Goal: Transaction & Acquisition: Download file/media

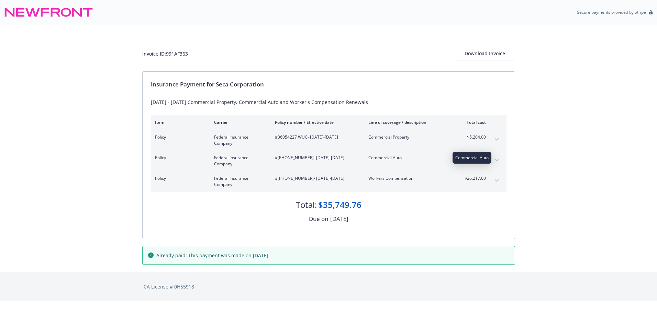
click at [392, 158] on span "Commercial Auto" at bounding box center [408, 158] width 81 height 6
click at [218, 160] on span "Federal Insurance Company" at bounding box center [239, 161] width 50 height 12
click at [297, 157] on span "#(25) 73548377 - 01/01/2025-01/01/2026" at bounding box center [316, 158] width 82 height 6
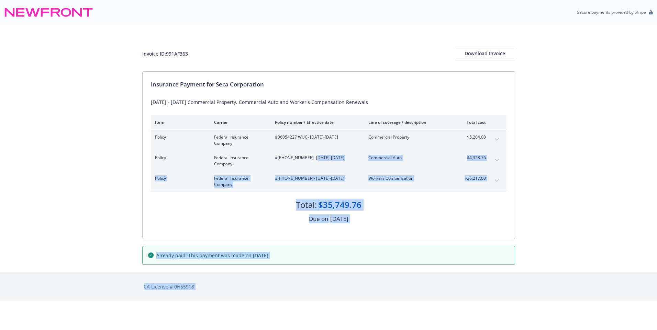
drag, startPoint x: 308, startPoint y: 156, endPoint x: 302, endPoint y: 160, distance: 7.8
click at [302, 160] on body "Secure payments provided by Stripe Invoice ID: 991AF363 Download Invoice Insura…" at bounding box center [328, 151] width 657 height 302
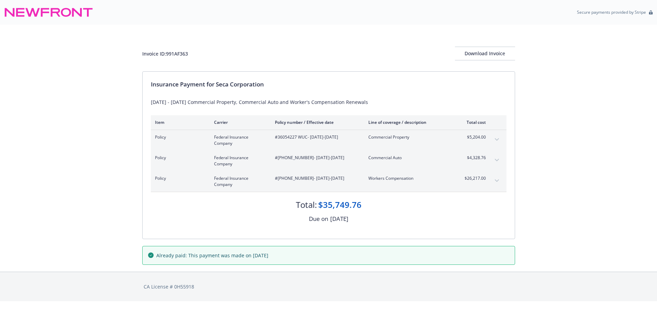
click at [302, 160] on span "#(25) 73548377 - 01/01/2025-01/01/2026" at bounding box center [316, 158] width 82 height 6
drag, startPoint x: 287, startPoint y: 157, endPoint x: 305, endPoint y: 158, distance: 17.9
click at [305, 158] on span "#(25) 73548377 - 01/01/2025-01/01/2026" at bounding box center [316, 158] width 82 height 6
drag, startPoint x: 305, startPoint y: 158, endPoint x: 296, endPoint y: 162, distance: 9.2
click at [296, 162] on div "#(25) 73548377 - 01/01/2025-01/01/2026" at bounding box center [316, 161] width 82 height 12
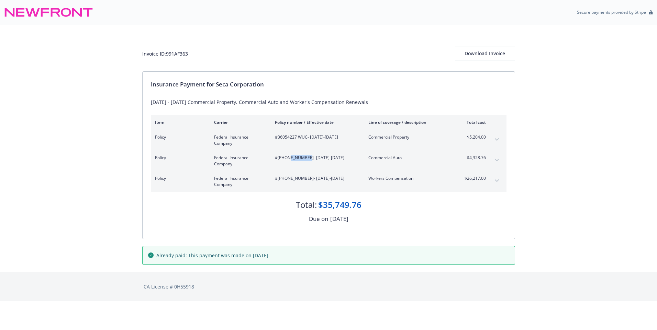
drag, startPoint x: 285, startPoint y: 157, endPoint x: 304, endPoint y: 158, distance: 18.2
click at [304, 158] on span "#(25) 73548377 - 01/01/2025-01/01/2026" at bounding box center [316, 158] width 82 height 6
copy span "73548377"
click at [475, 53] on div "Download Invoice" at bounding box center [485, 53] width 60 height 13
click at [64, 13] on icon at bounding box center [48, 12] width 89 height 16
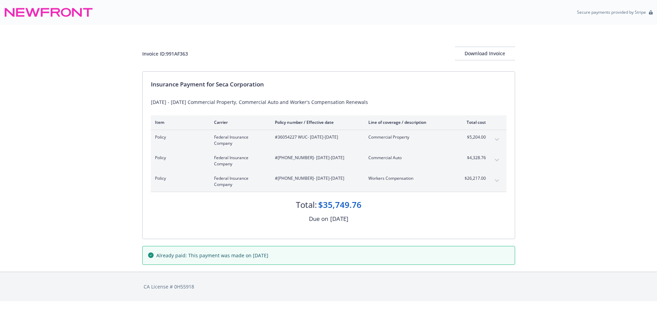
click at [64, 13] on icon at bounding box center [48, 12] width 89 height 16
click at [83, 151] on div "Invoice ID: 991AF363 Download Invoice Insurance Payment for Seca Corporation 20…" at bounding box center [328, 148] width 657 height 247
click at [497, 159] on icon "expand content" at bounding box center [496, 160] width 4 height 3
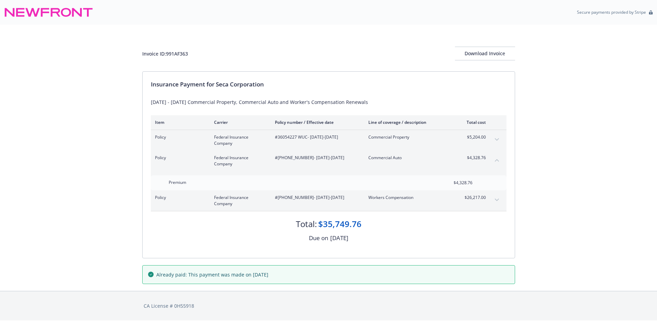
click at [497, 159] on icon "collapse content" at bounding box center [496, 160] width 4 height 3
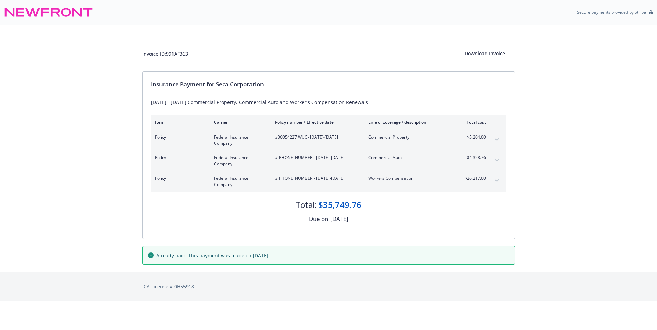
click at [337, 158] on span "#(25) 73548377 - 01/01/2025-01/01/2026" at bounding box center [316, 158] width 82 height 6
click at [497, 161] on icon "expand content" at bounding box center [496, 160] width 4 height 2
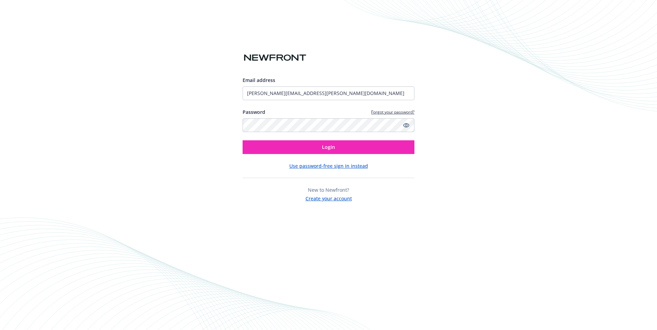
click at [242, 140] on button "Login" at bounding box center [328, 147] width 172 height 14
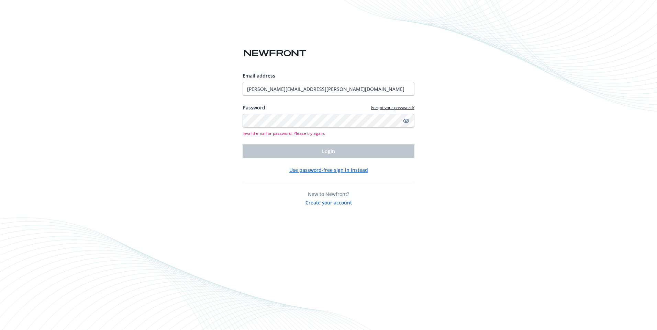
click at [379, 109] on link "Forgot your password?" at bounding box center [392, 108] width 43 height 6
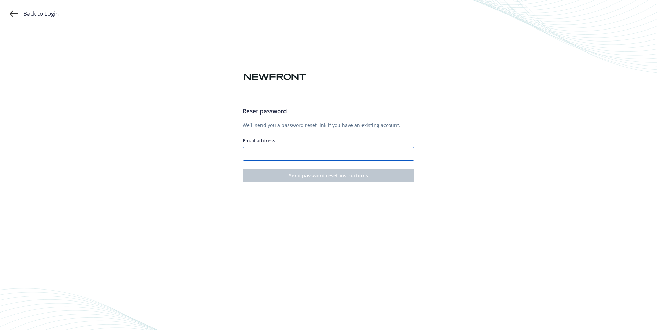
click at [292, 153] on input "Email address" at bounding box center [328, 154] width 172 height 14
type input "[PERSON_NAME][EMAIL_ADDRESS][PERSON_NAME][DOMAIN_NAME]"
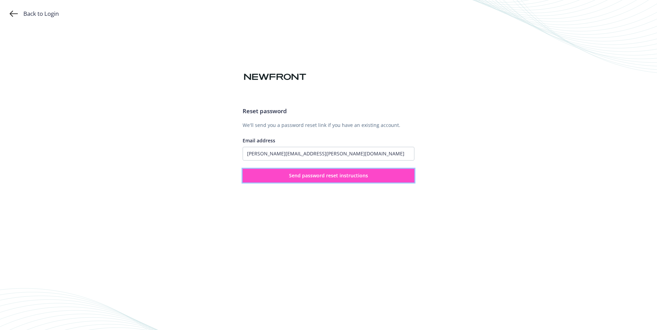
click at [316, 175] on span "Send password reset instructions" at bounding box center [328, 175] width 79 height 7
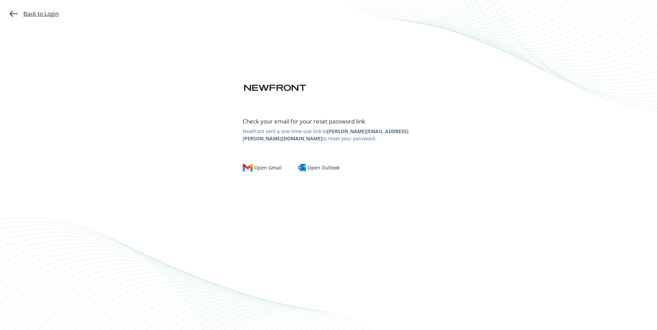
click at [47, 15] on div "Back to Login" at bounding box center [34, 14] width 49 height 8
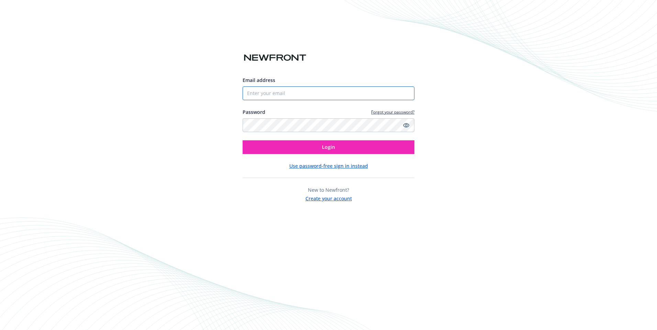
click at [292, 91] on input "Email address" at bounding box center [328, 94] width 172 height 14
type input "[PERSON_NAME][EMAIL_ADDRESS][PERSON_NAME][DOMAIN_NAME]"
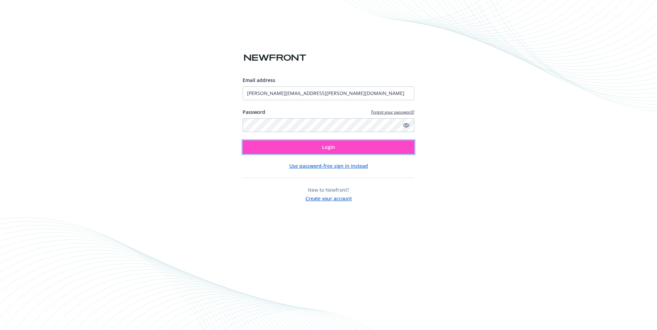
click at [345, 147] on button "Login" at bounding box center [328, 147] width 172 height 14
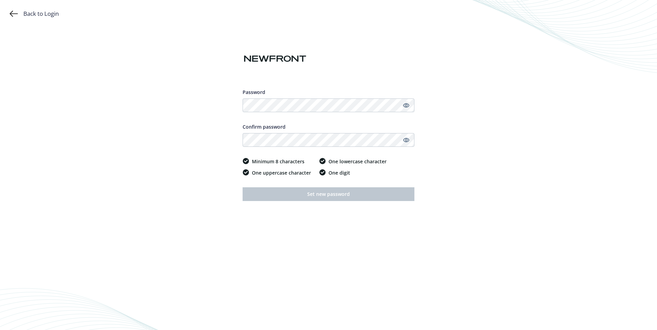
click at [407, 104] on icon "Show password" at bounding box center [406, 105] width 6 height 4
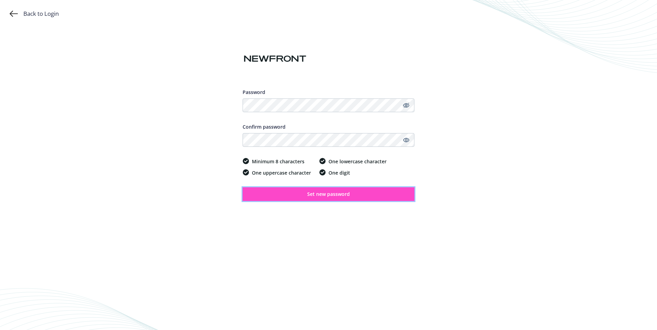
click at [340, 199] on button "Set new password" at bounding box center [328, 194] width 172 height 14
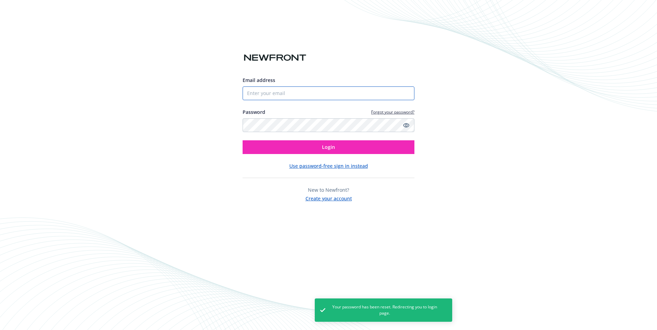
click at [271, 89] on input "Email address" at bounding box center [328, 94] width 172 height 14
type input "[PERSON_NAME][EMAIL_ADDRESS][PERSON_NAME][DOMAIN_NAME]"
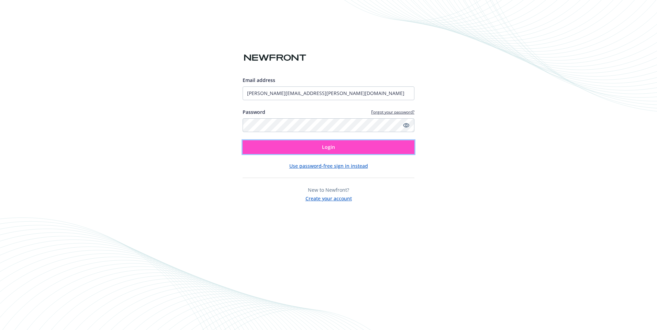
click at [304, 145] on button "Login" at bounding box center [328, 147] width 172 height 14
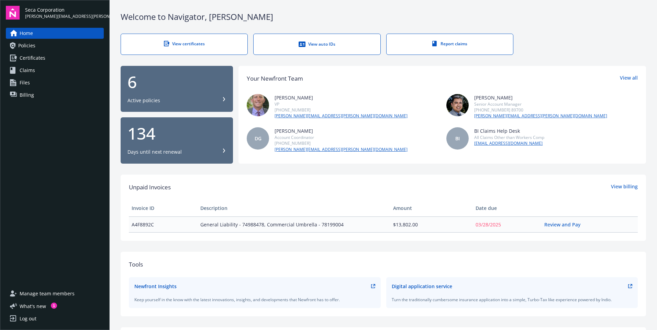
click at [314, 43] on div "View auto IDs" at bounding box center [316, 44] width 99 height 7
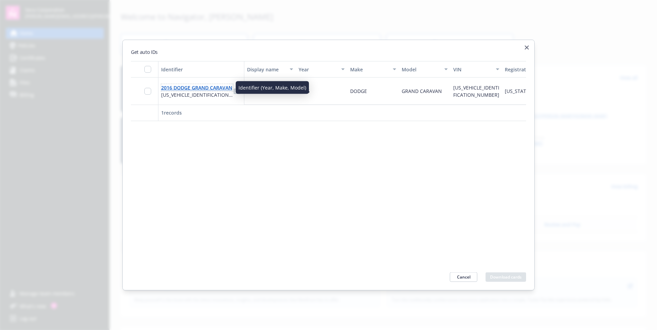
click at [189, 89] on link "2016 DODGE GRAND CARAVAN" at bounding box center [196, 87] width 71 height 7
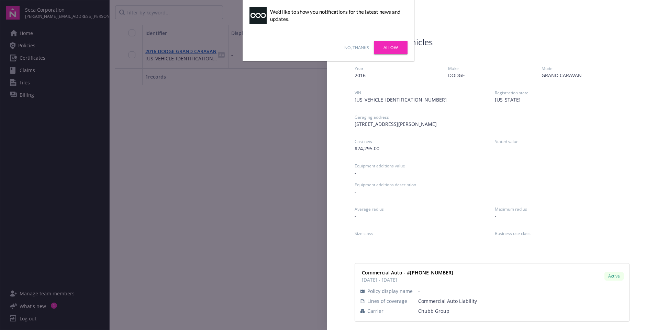
click at [348, 46] on link "No, thanks" at bounding box center [356, 48] width 24 height 6
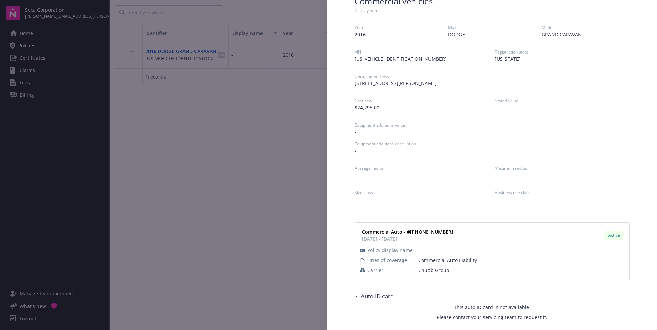
scroll to position [43, 0]
click at [357, 296] on icon at bounding box center [355, 295] width 3 height 2
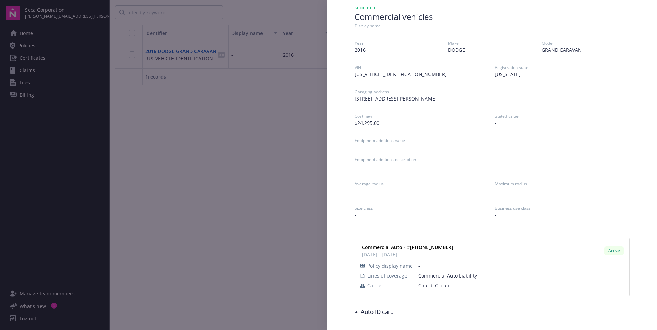
click at [365, 312] on h3 "Auto ID card" at bounding box center [377, 312] width 33 height 9
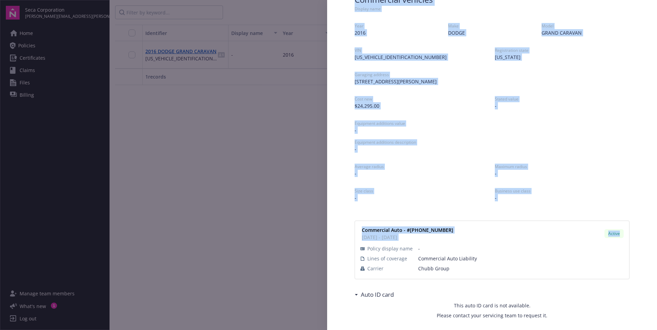
drag, startPoint x: 345, startPoint y: 42, endPoint x: 623, endPoint y: 264, distance: 355.5
click at [623, 264] on div "Schedule Commercial vehicles Display name Year [DATE] Make DODGE Model GRAND CA…" at bounding box center [491, 154] width 297 height 354
copy div "Commercial vehicles Display name Year [DATE] Make DODGE Model GRAND CARAVAN VIN…"
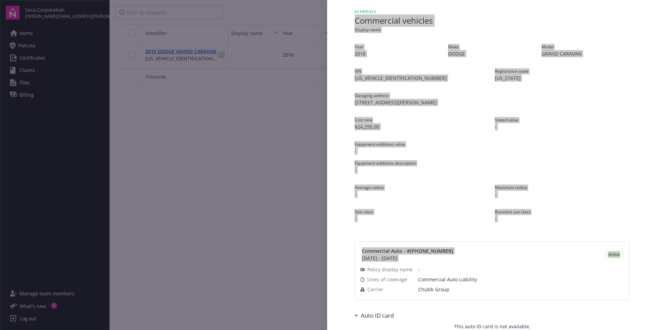
scroll to position [0, 0]
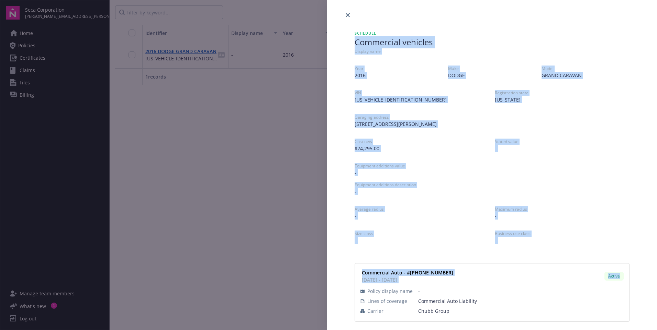
click at [264, 225] on div "Schedule Commercial vehicles Display name Year [DATE] Make DODGE Model GRAND CA…" at bounding box center [328, 165] width 657 height 330
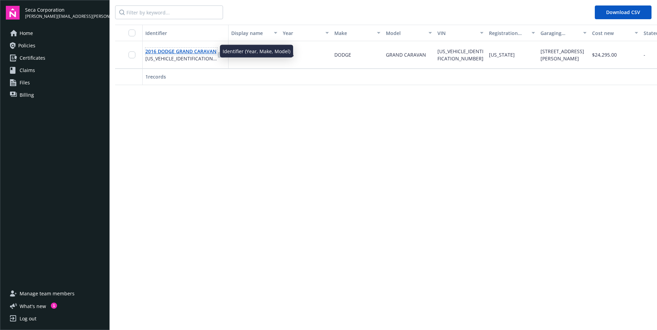
click at [191, 52] on link "2016 DODGE GRAND CARAVAN" at bounding box center [180, 51] width 71 height 7
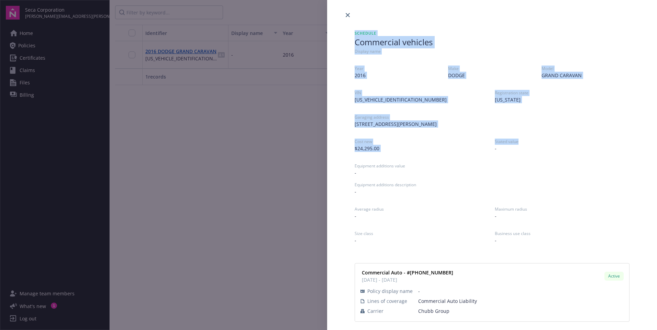
drag, startPoint x: 344, startPoint y: 27, endPoint x: 575, endPoint y: 141, distance: 256.6
click at [575, 141] on div "Schedule Commercial vehicles Display name Year [DATE] Make DODGE Model GRAND CA…" at bounding box center [491, 196] width 297 height 354
click at [346, 116] on div "Schedule Commercial vehicles Display name Year [DATE] Make DODGE Model GRAND CA…" at bounding box center [491, 196] width 297 height 354
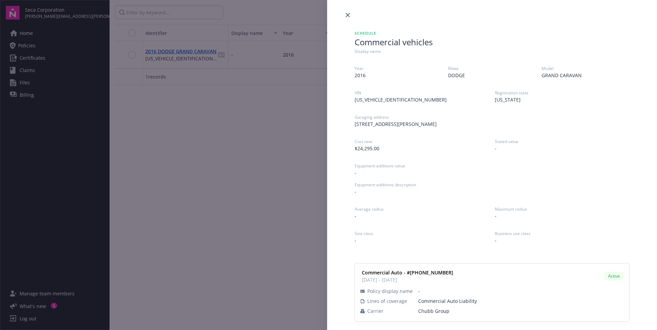
click at [238, 179] on div "Schedule Commercial vehicles Display name Year [DATE] Make DODGE Model GRAND CA…" at bounding box center [328, 165] width 657 height 330
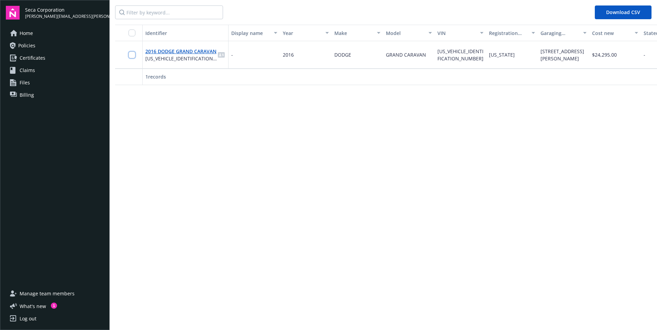
click at [131, 55] on input "checkbox" at bounding box center [131, 55] width 7 height 7
click at [323, 317] on span "Download ID cards" at bounding box center [322, 314] width 44 height 7
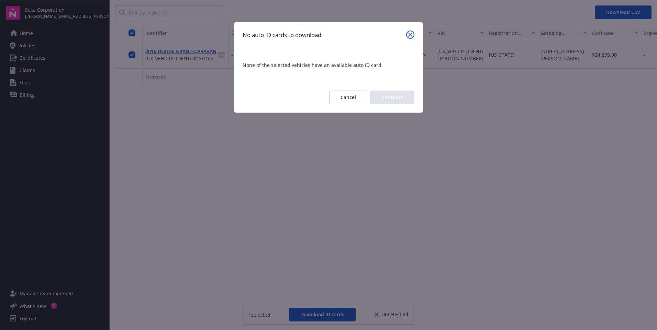
click at [409, 34] on icon "close" at bounding box center [410, 35] width 4 height 4
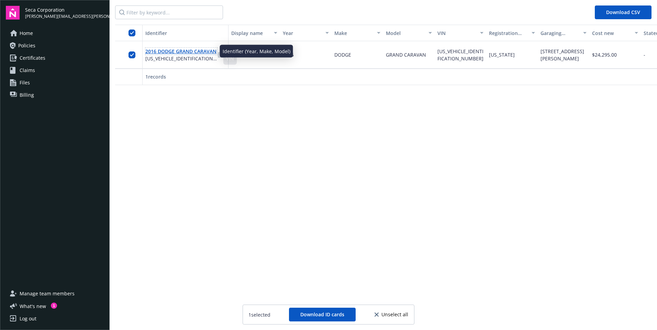
click at [178, 51] on link "2016 DODGE GRAND CARAVAN" at bounding box center [180, 51] width 71 height 7
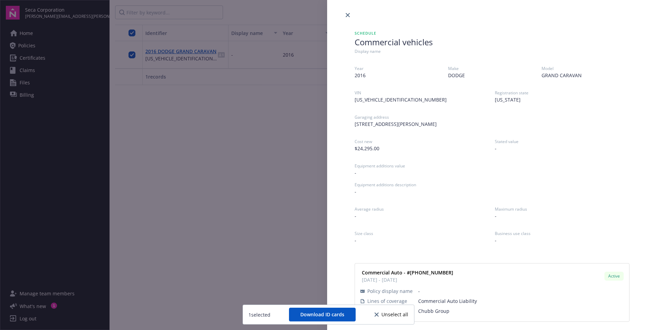
drag, startPoint x: 399, startPoint y: 75, endPoint x: 398, endPoint y: 70, distance: 5.1
click at [399, 75] on span "2016" at bounding box center [398, 75] width 88 height 7
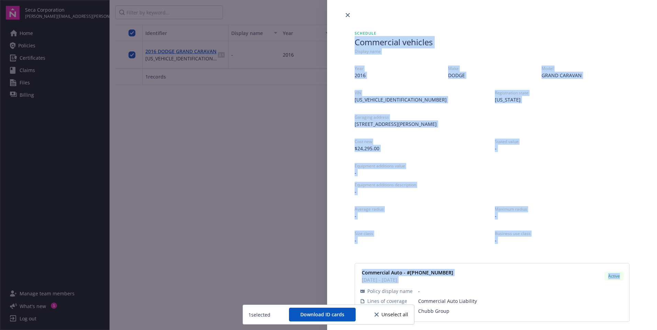
drag, startPoint x: 351, startPoint y: 42, endPoint x: 632, endPoint y: 273, distance: 363.8
click at [632, 273] on div "Schedule Commercial vehicles Display name Year [DATE] Make DODGE Model GRAND CA…" at bounding box center [491, 196] width 297 height 354
copy div "Commercial vehicles Display name Year [DATE] Make DODGE Model GRAND CARAVAN VIN…"
click at [403, 315] on span "Unselect all" at bounding box center [394, 314] width 27 height 5
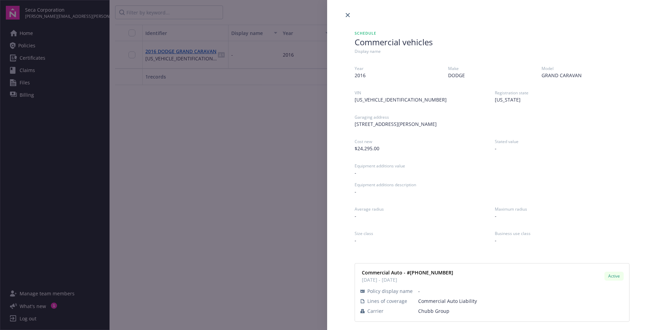
click at [227, 163] on div "Schedule Commercial vehicles Display name Year [DATE] Make DODGE Model GRAND CA…" at bounding box center [328, 165] width 657 height 330
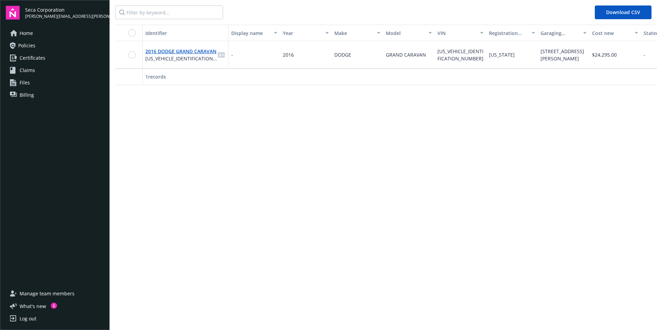
click at [26, 43] on span "Policies" at bounding box center [26, 45] width 17 height 11
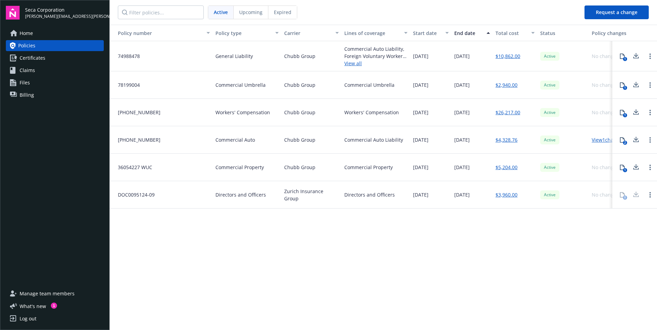
click at [606, 140] on link "View 1 changes" at bounding box center [607, 140] width 33 height 7
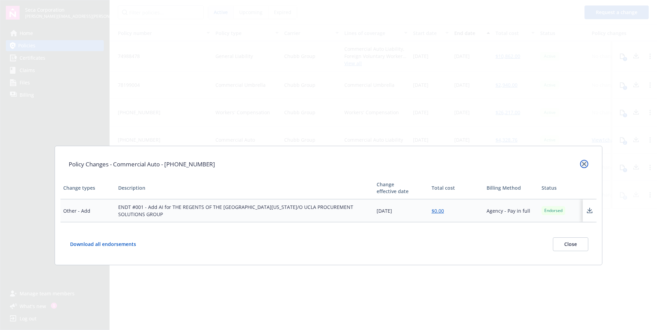
click at [586, 164] on link "close" at bounding box center [584, 164] width 8 height 8
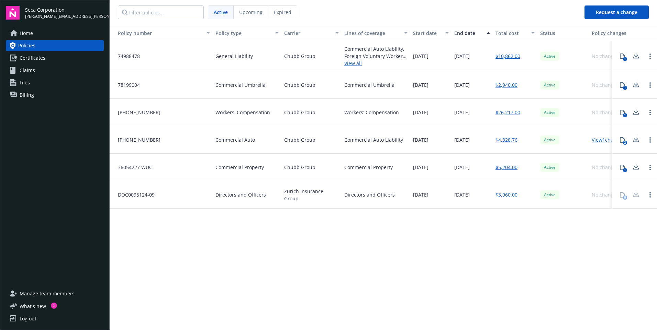
click at [139, 140] on span "[PHONE_NUMBER]" at bounding box center [136, 139] width 48 height 7
click at [623, 139] on icon at bounding box center [621, 139] width 5 height 5
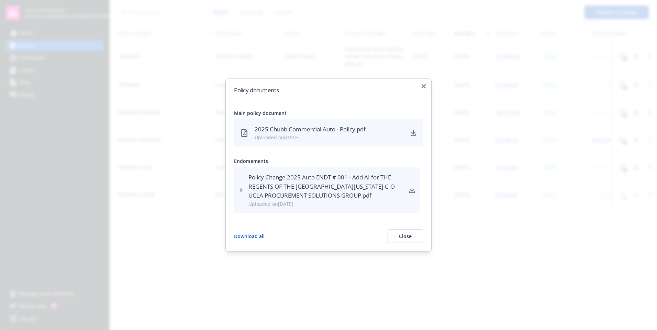
click at [287, 134] on div "2025 Chubb Commercial Auto - Policy.pdf" at bounding box center [328, 129] width 149 height 9
click at [243, 132] on icon at bounding box center [244, 133] width 10 height 10
click at [414, 135] on icon "download" at bounding box center [412, 132] width 5 height 5
click at [412, 131] on icon "download" at bounding box center [412, 132] width 5 height 5
